Goal: Task Accomplishment & Management: Manage account settings

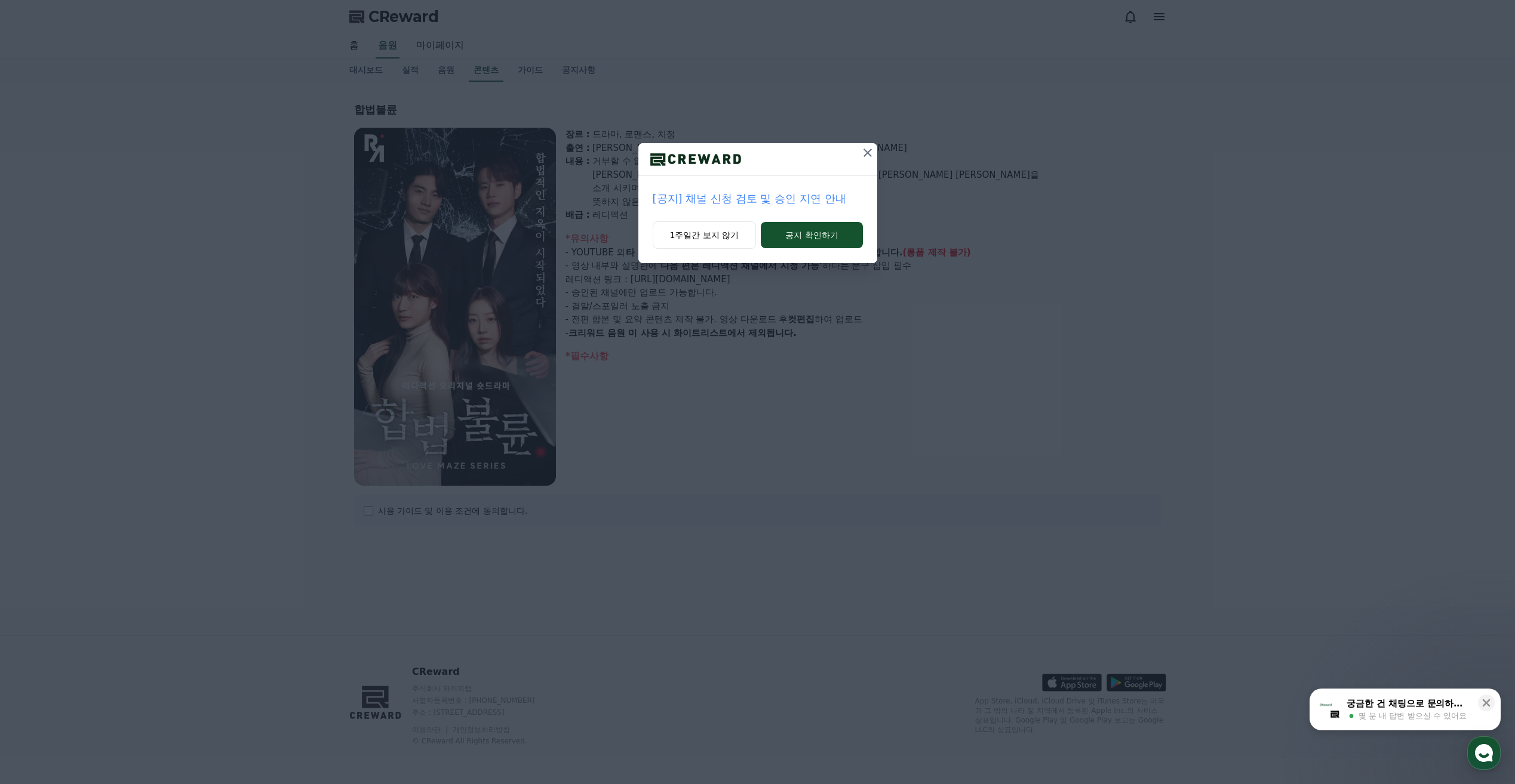
click at [868, 151] on icon at bounding box center [867, 153] width 14 height 14
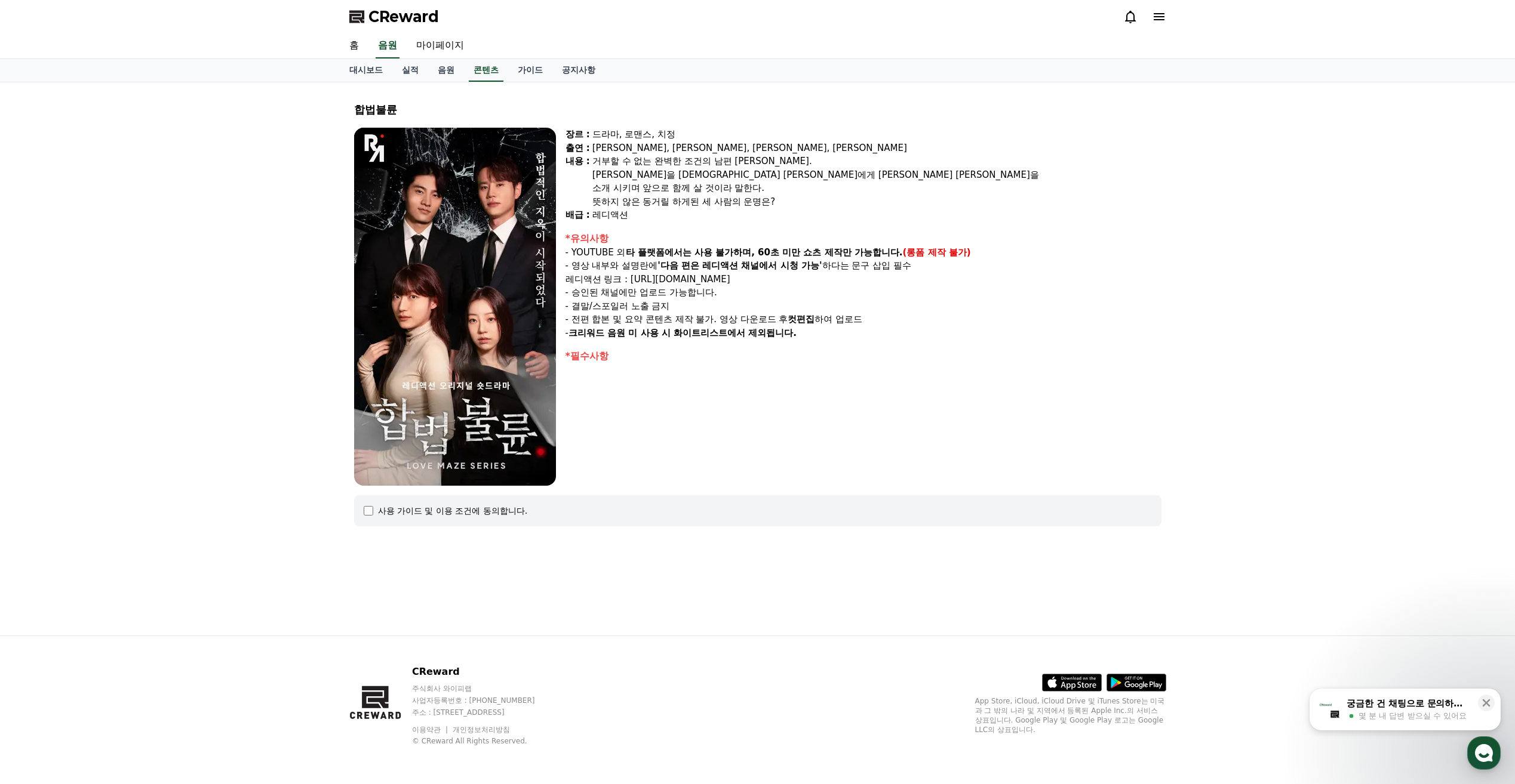
click at [1160, 16] on icon at bounding box center [1158, 16] width 14 height 14
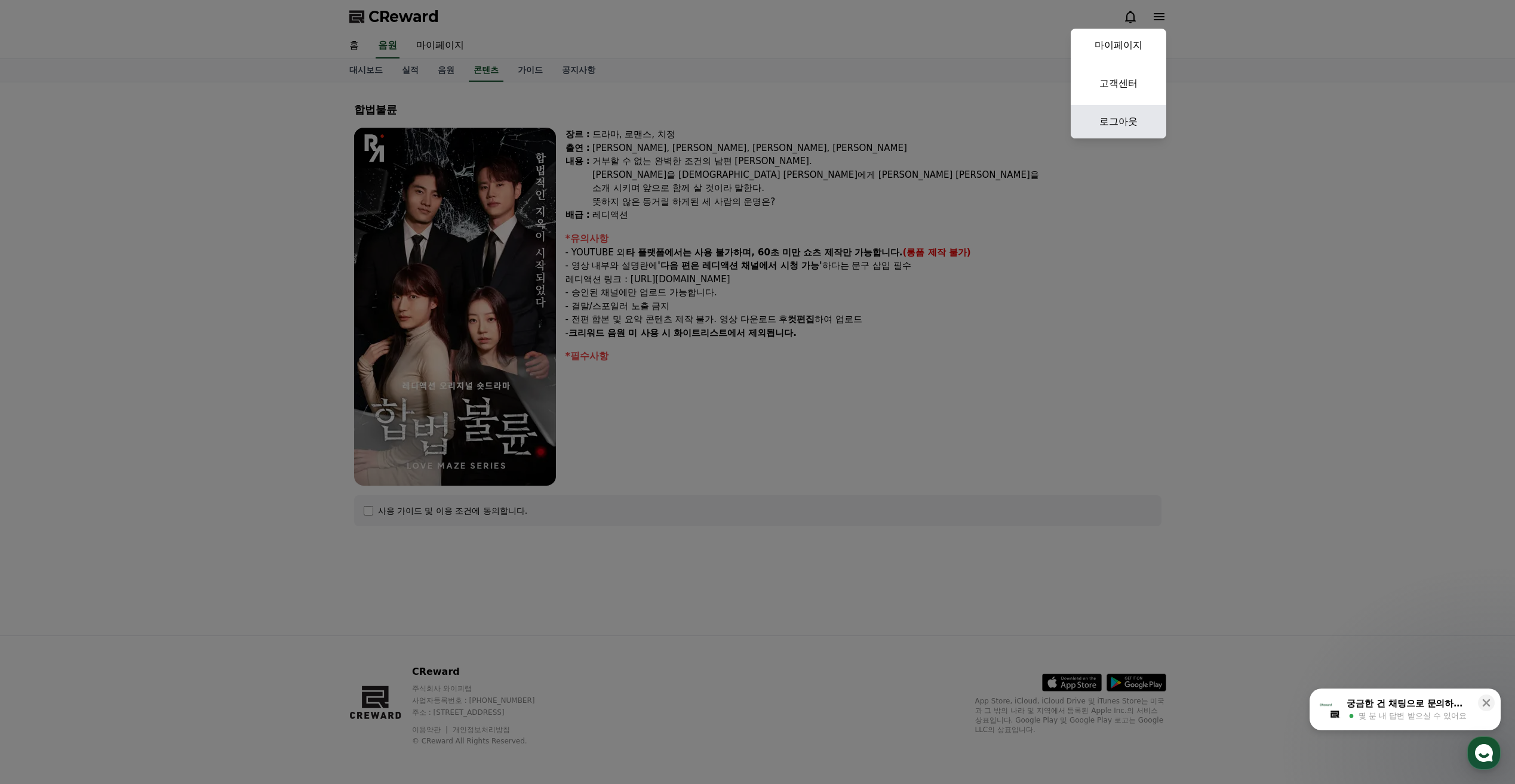
click at [1134, 117] on link "로그아웃" at bounding box center [1117, 122] width 95 height 33
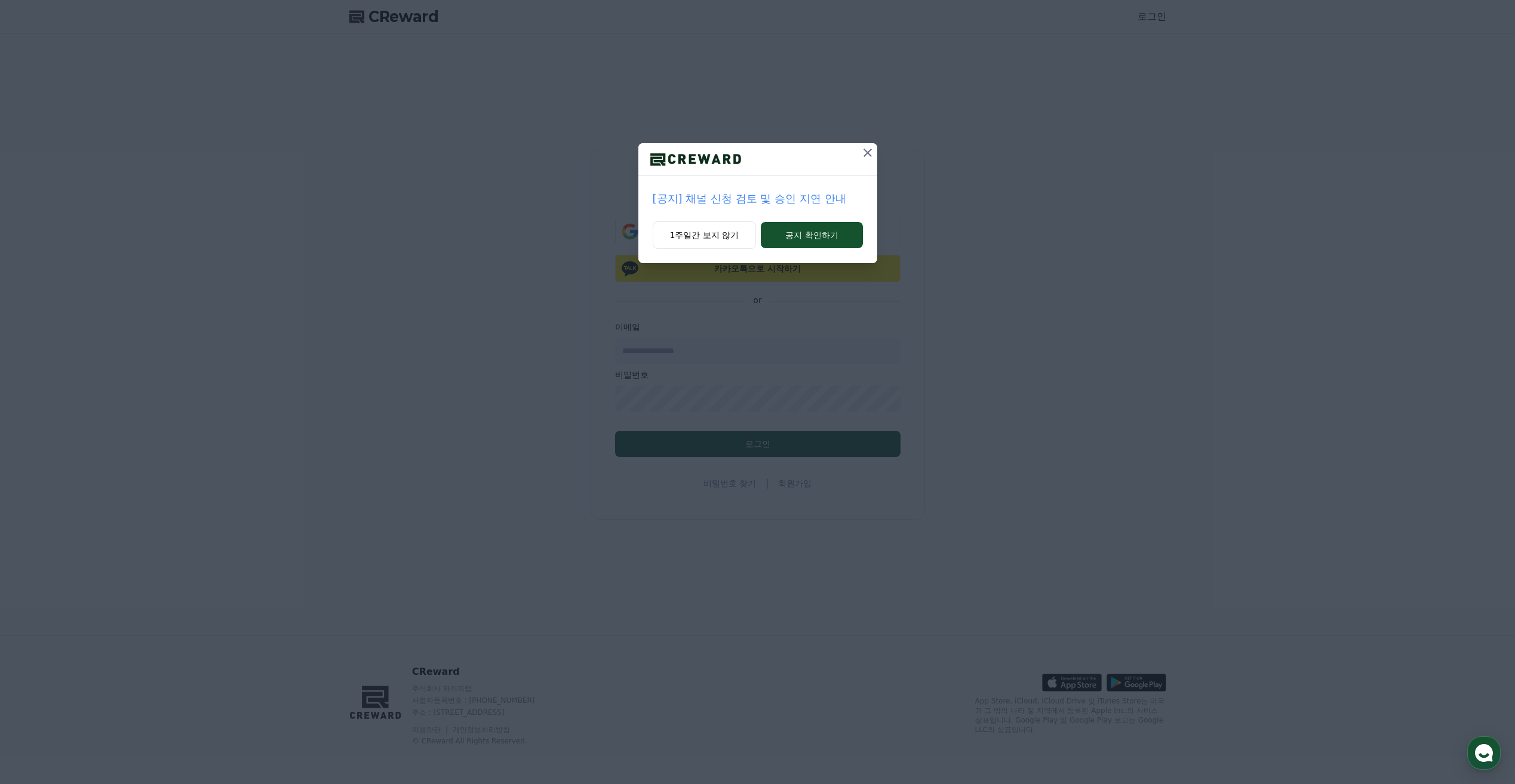
click at [869, 153] on icon at bounding box center [867, 153] width 14 height 14
click at [868, 151] on icon at bounding box center [868, 153] width 14 height 14
